Goal: Information Seeking & Learning: Learn about a topic

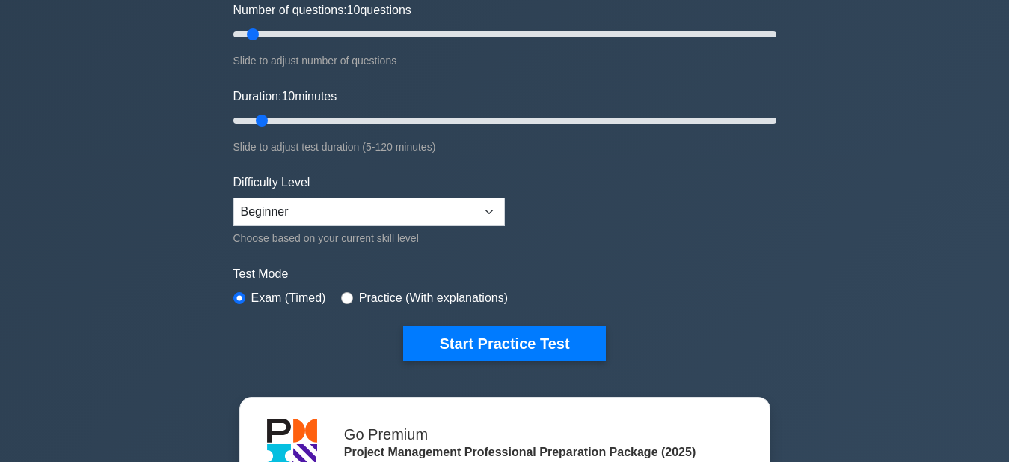
scroll to position [229, 0]
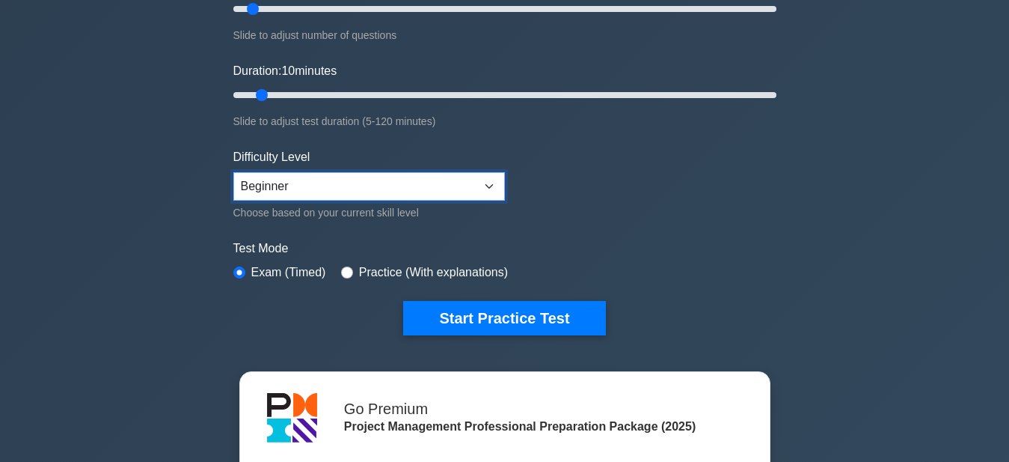
select select "intermediate"
click option "Intermediate" at bounding box center [0, 0] width 0 height 0
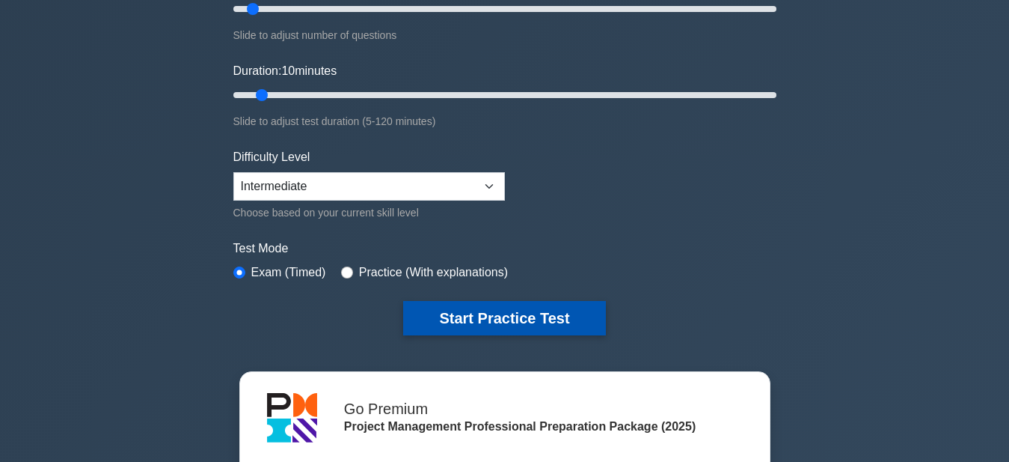
click at [497, 319] on button "Start Practice Test" at bounding box center [504, 318] width 202 height 34
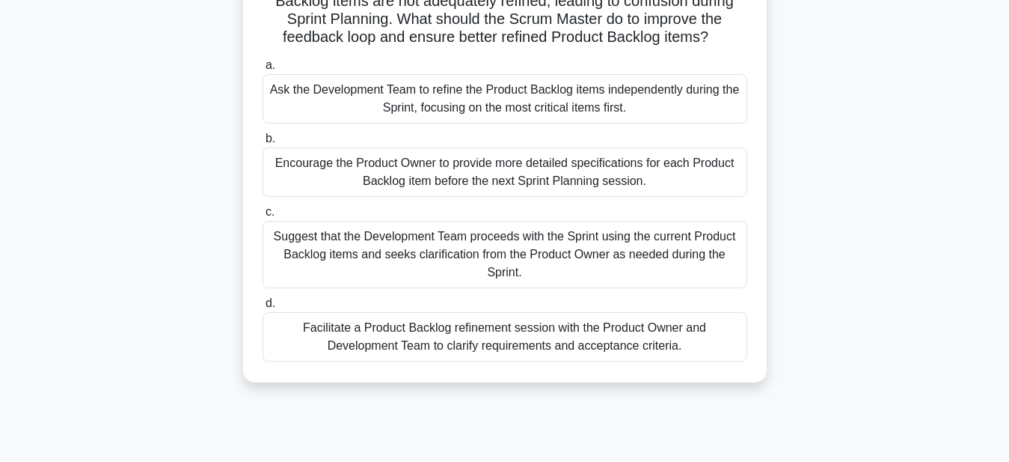
scroll to position [153, 0]
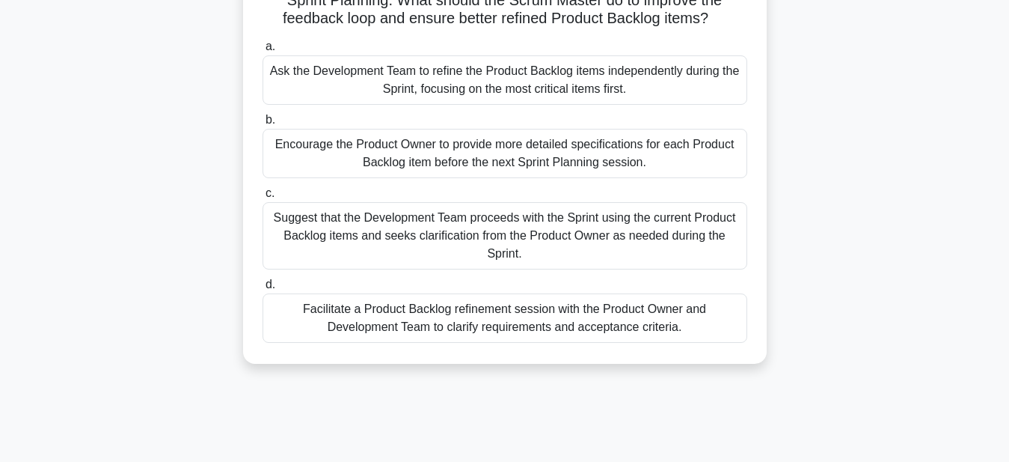
click at [552, 230] on div "Suggest that the Development Team proceeds with the Sprint using the current Pr…" at bounding box center [505, 235] width 485 height 67
click at [263, 198] on input "c. Suggest that the Development Team proceeds with the Sprint using the current…" at bounding box center [263, 194] width 0 height 10
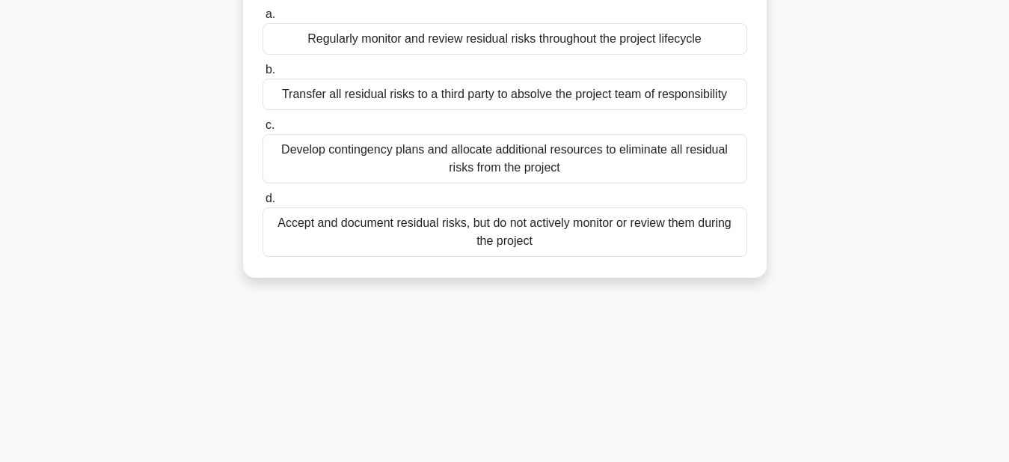
scroll to position [0, 0]
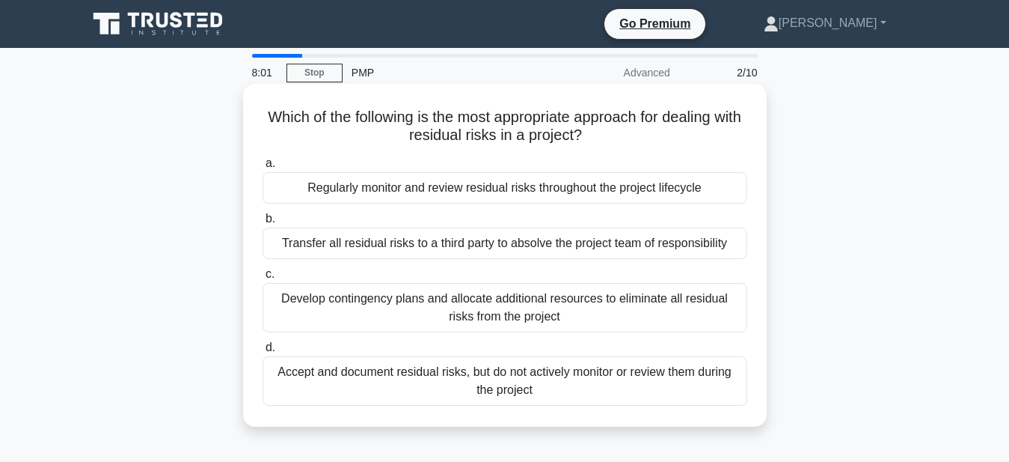
click at [504, 256] on div "Transfer all residual risks to a third party to absolve the project team of res…" at bounding box center [505, 242] width 485 height 31
click at [263, 224] on input "b. Transfer all residual risks to a third party to absolve the project team of …" at bounding box center [263, 219] width 0 height 10
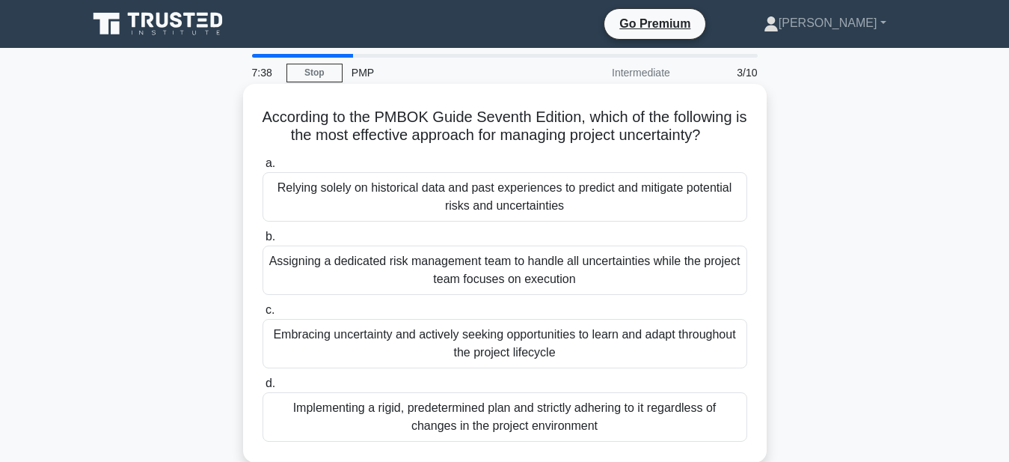
click at [536, 279] on div "Assigning a dedicated risk management team to handle all uncertainties while th…" at bounding box center [505, 269] width 485 height 49
click at [263, 242] on input "b. Assigning a dedicated risk management team to handle all uncertainties while…" at bounding box center [263, 237] width 0 height 10
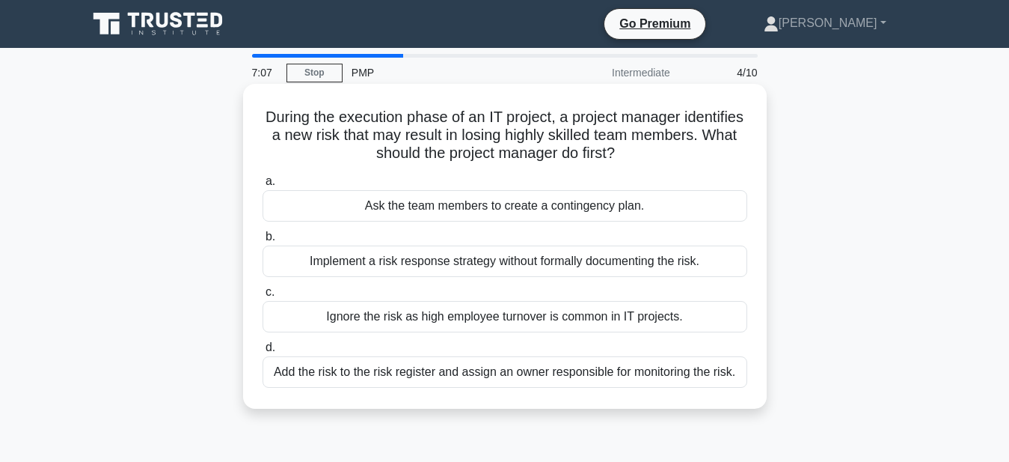
click at [514, 263] on div "Implement a risk response strategy without formally documenting the risk." at bounding box center [505, 260] width 485 height 31
click at [263, 242] on input "b. Implement a risk response strategy without formally documenting the risk." at bounding box center [263, 237] width 0 height 10
